Goal: Transaction & Acquisition: Purchase product/service

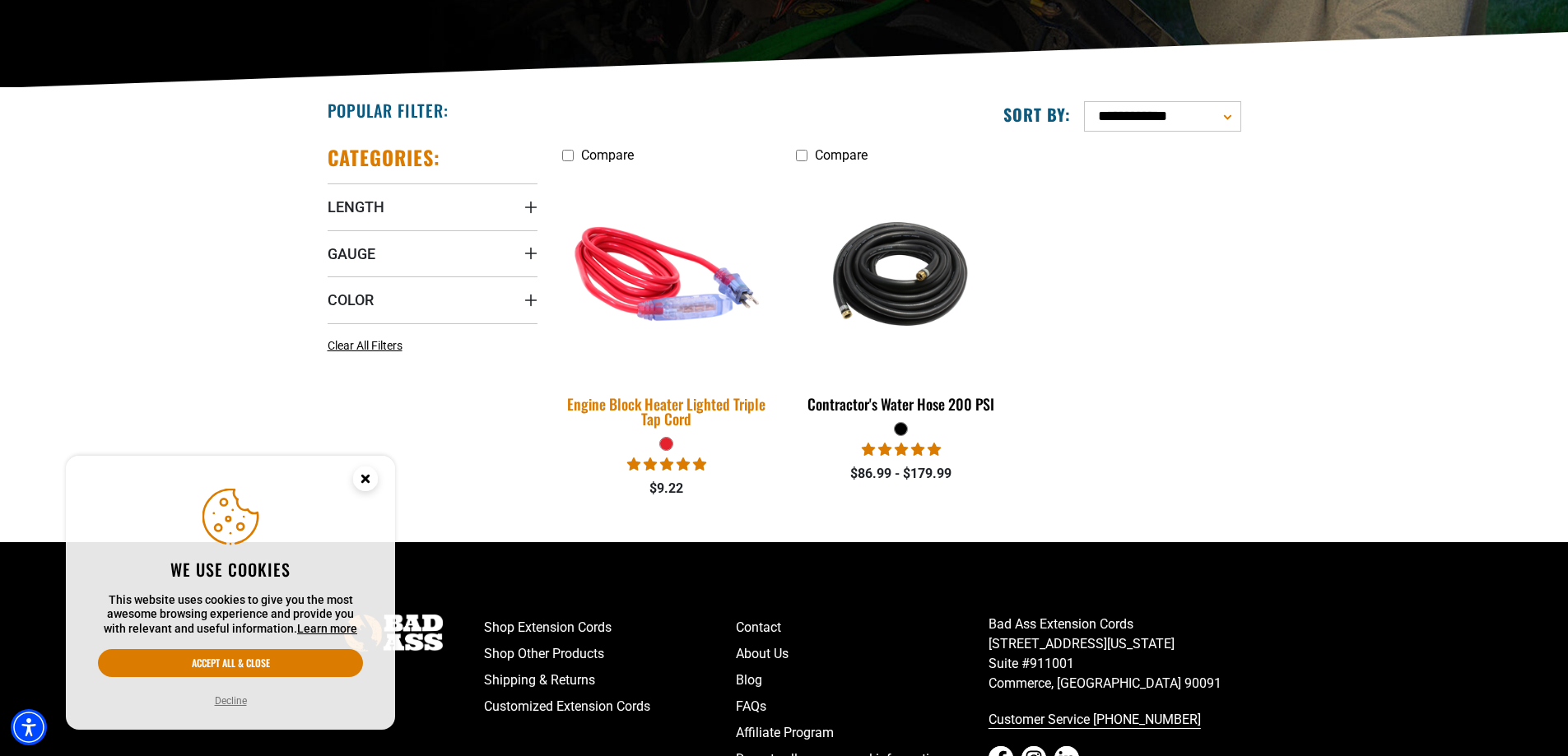
scroll to position [412, 0]
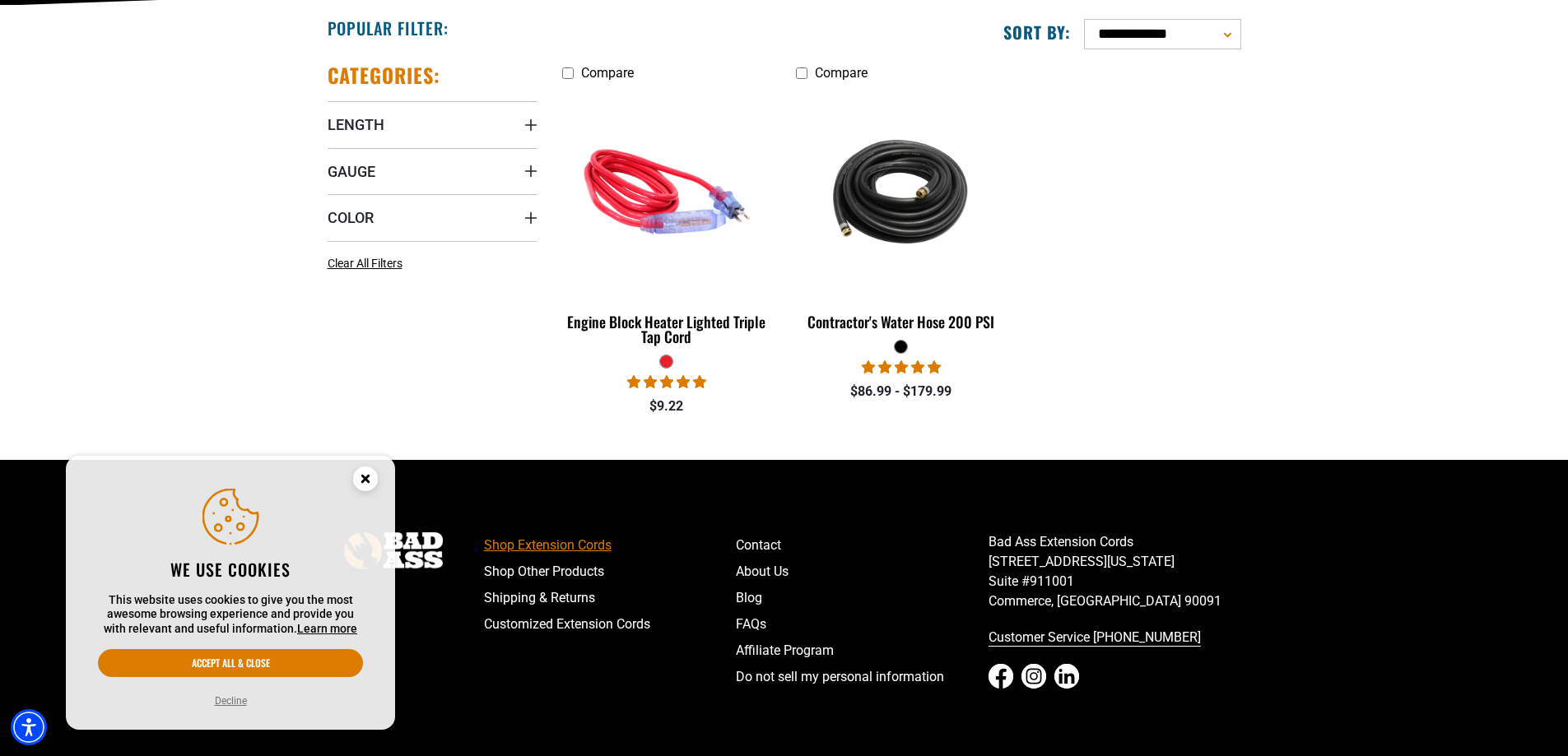
click at [543, 546] on link "Shop Extension Cords" at bounding box center [610, 545] width 252 height 27
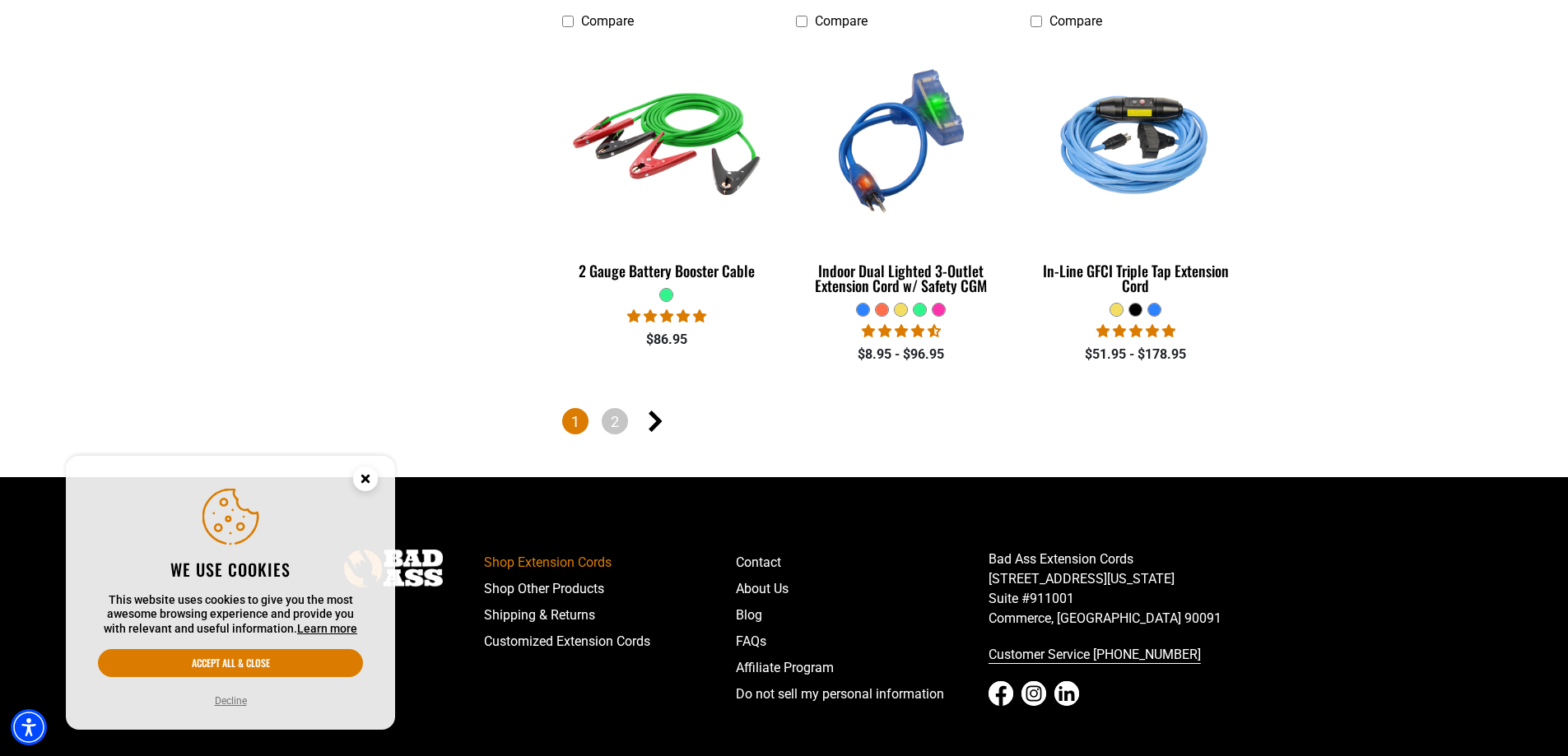
scroll to position [3867, 0]
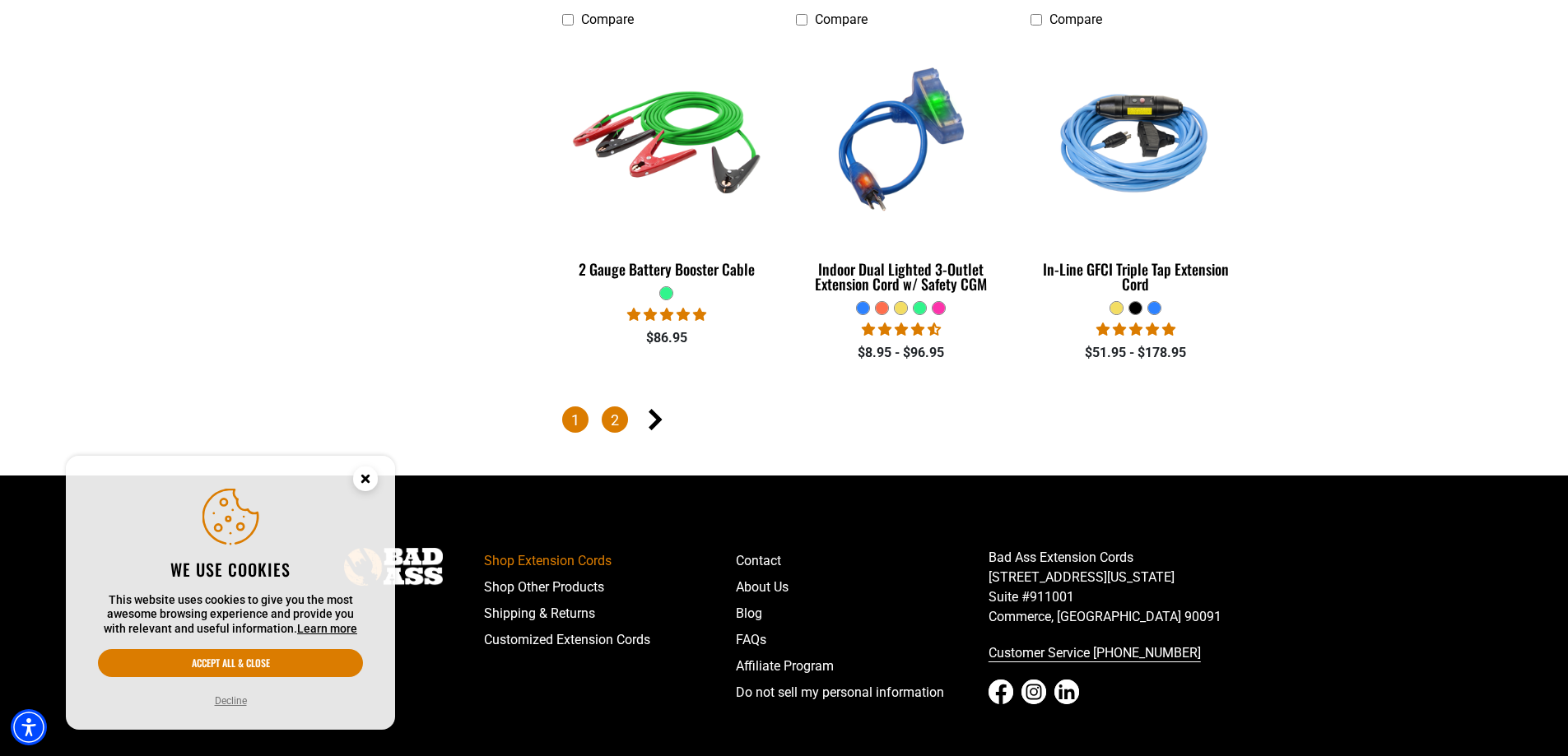
click at [609, 411] on link "2" at bounding box center [615, 419] width 27 height 27
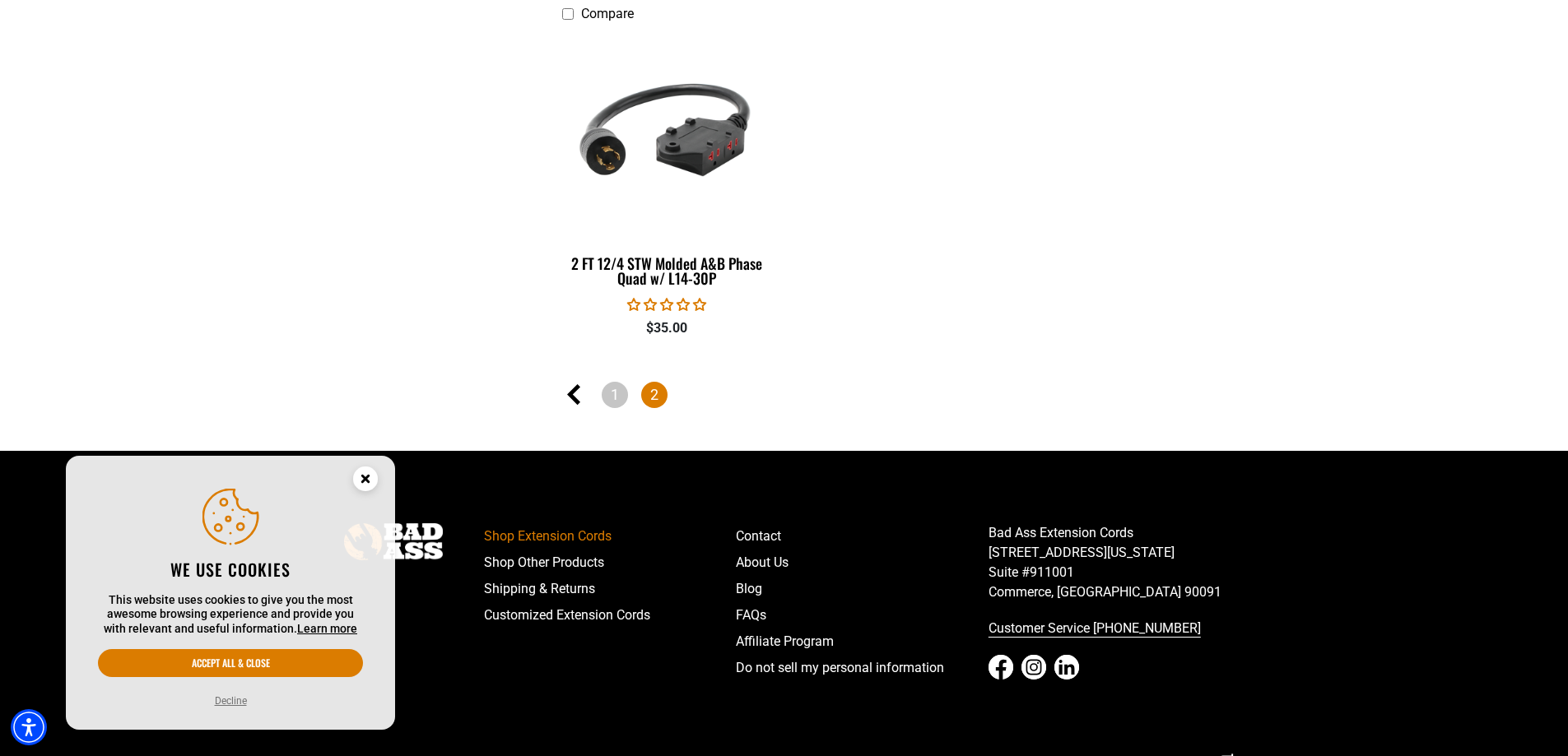
scroll to position [2776, 0]
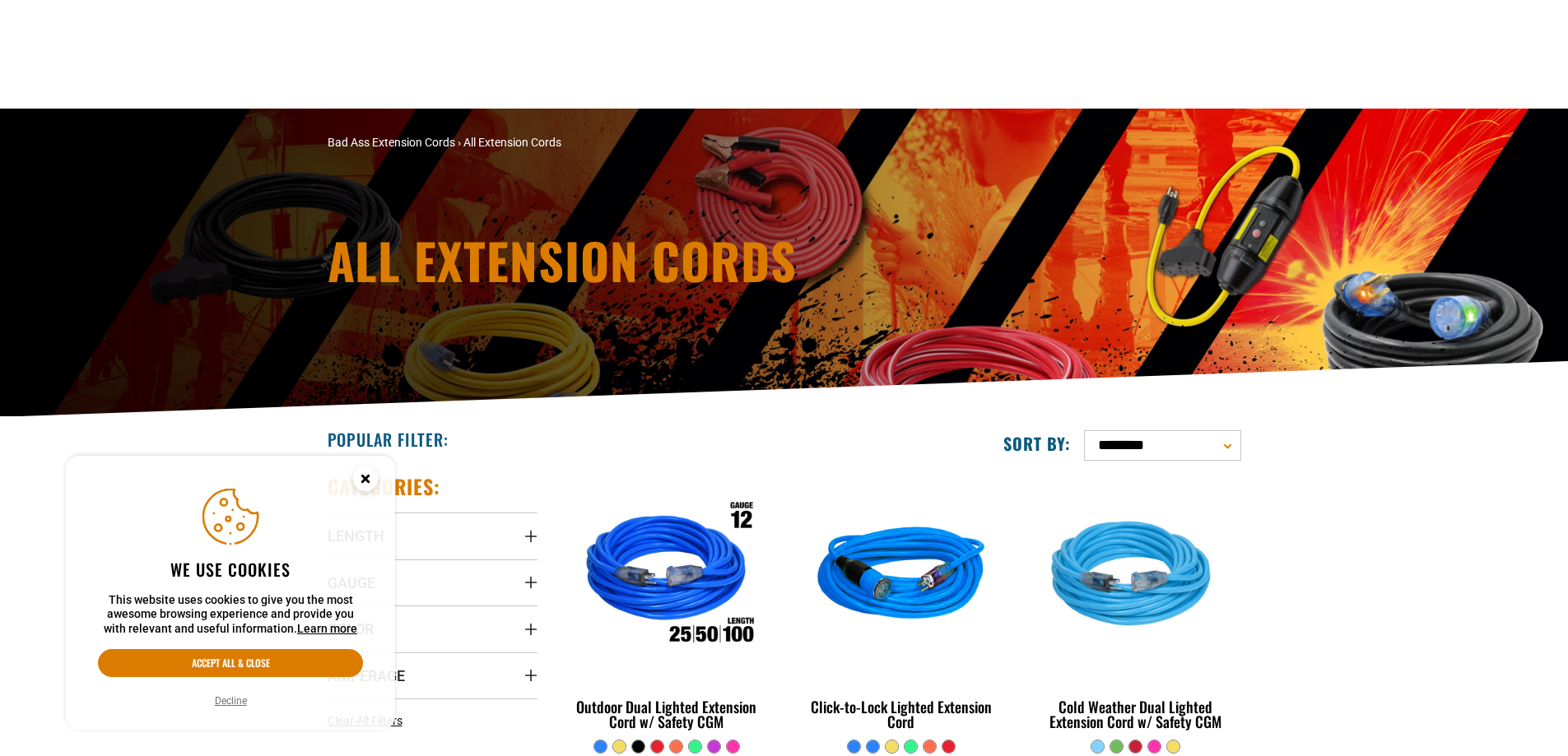
scroll to position [3709, 0]
